Goal: Task Accomplishment & Management: Manage account settings

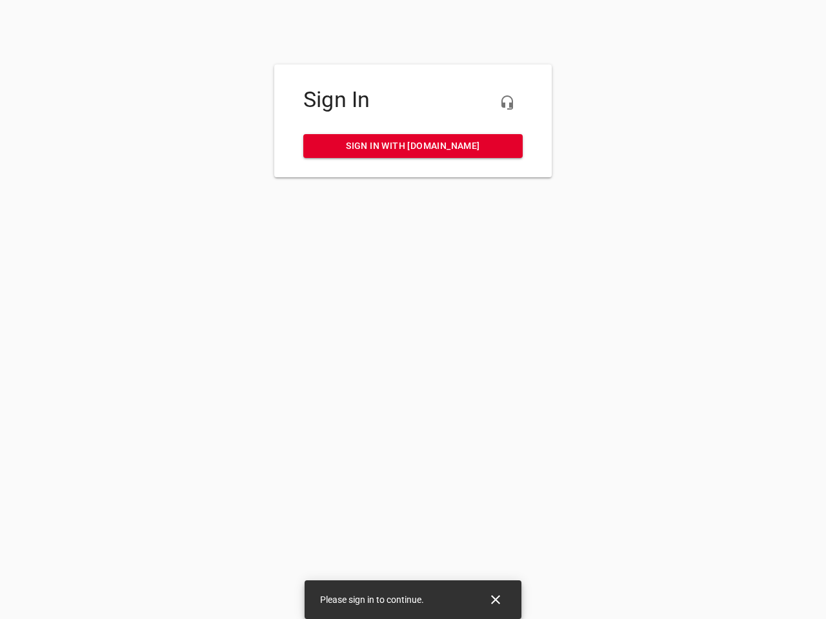
click at [507, 103] on icon "button" at bounding box center [506, 102] width 15 height 15
click at [495, 600] on icon "Close" at bounding box center [495, 599] width 9 height 9
